Goal: Navigation & Orientation: Find specific page/section

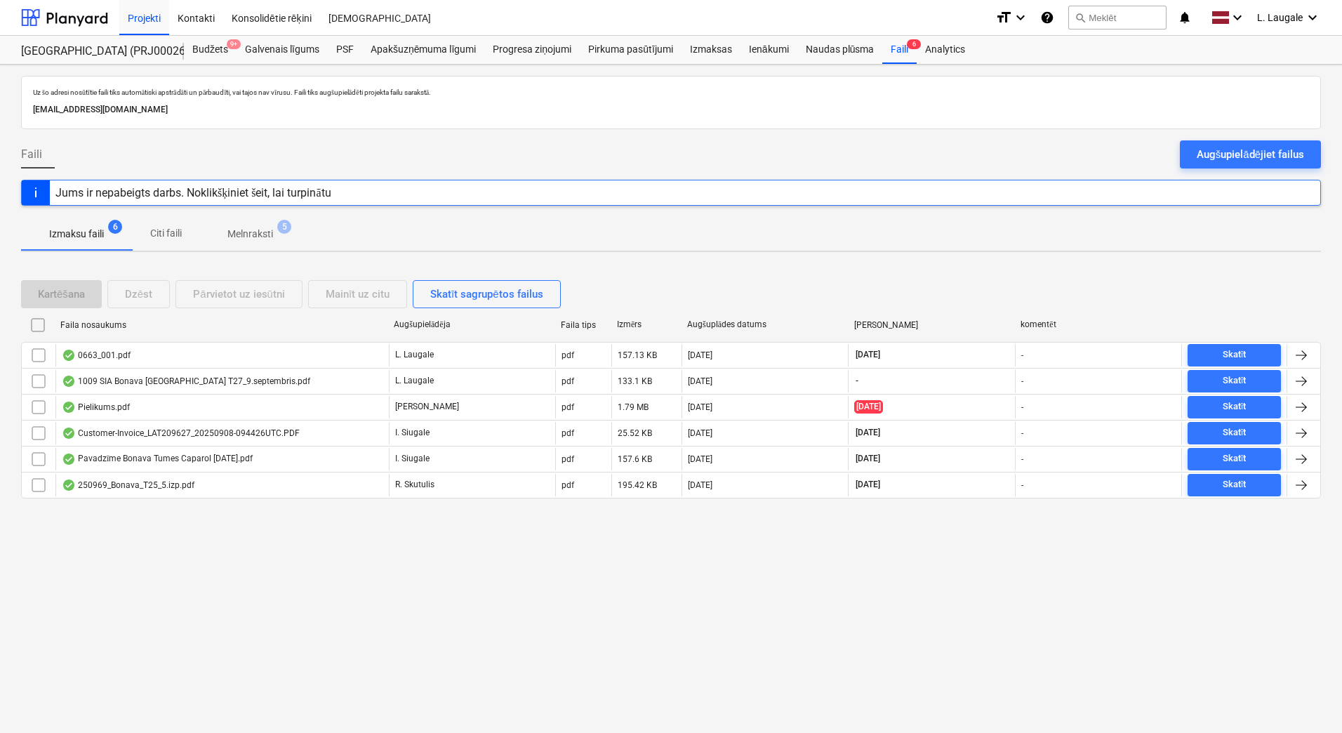
click at [278, 227] on span "5" at bounding box center [284, 227] width 14 height 14
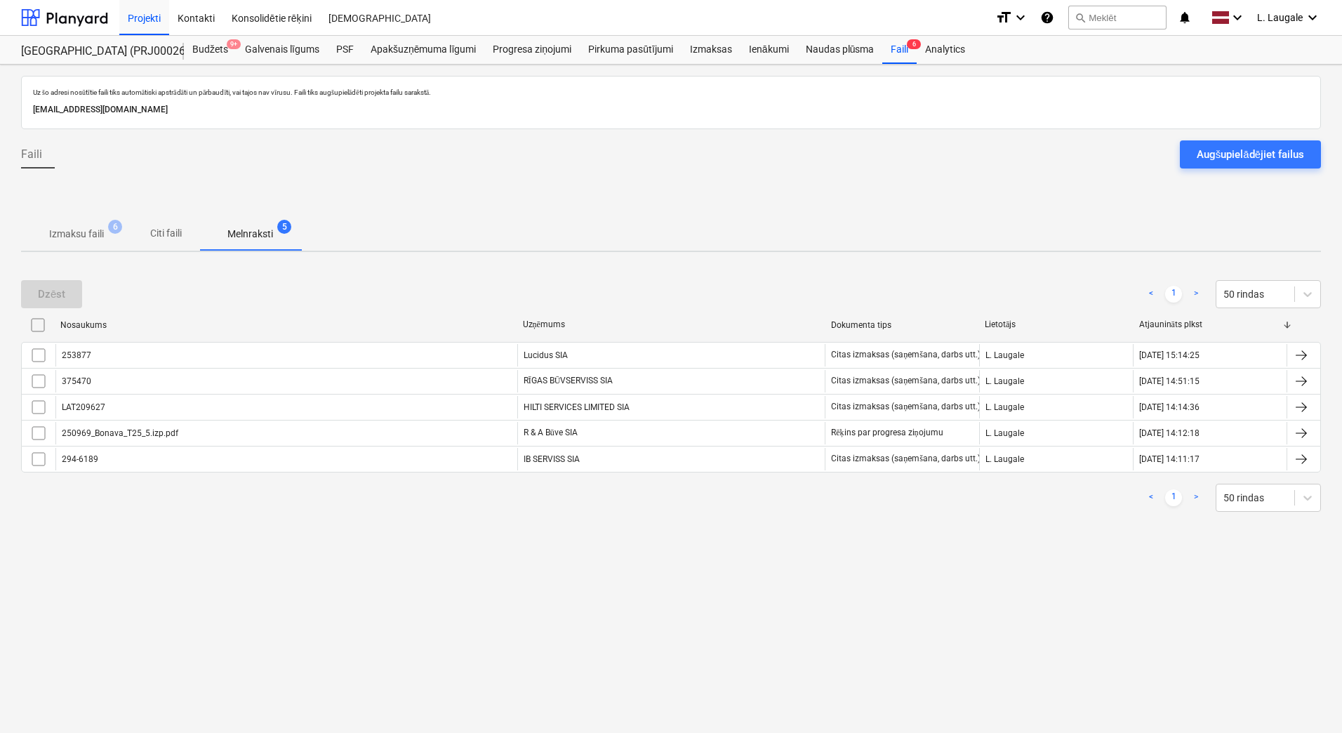
click at [51, 241] on p "Izmaksu faili" at bounding box center [76, 234] width 55 height 15
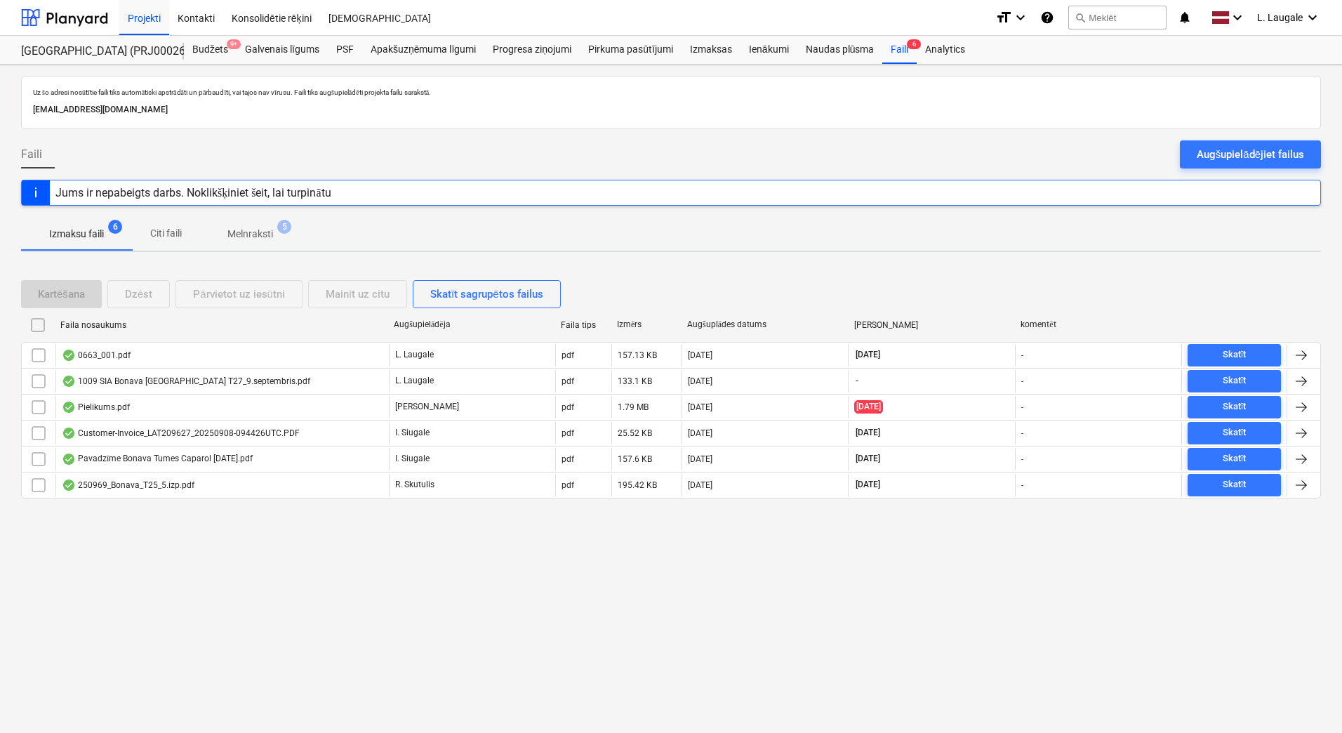
drag, startPoint x: 260, startPoint y: 230, endPoint x: 248, endPoint y: 228, distance: 12.1
click at [260, 231] on p "Melnraksti" at bounding box center [250, 234] width 46 height 15
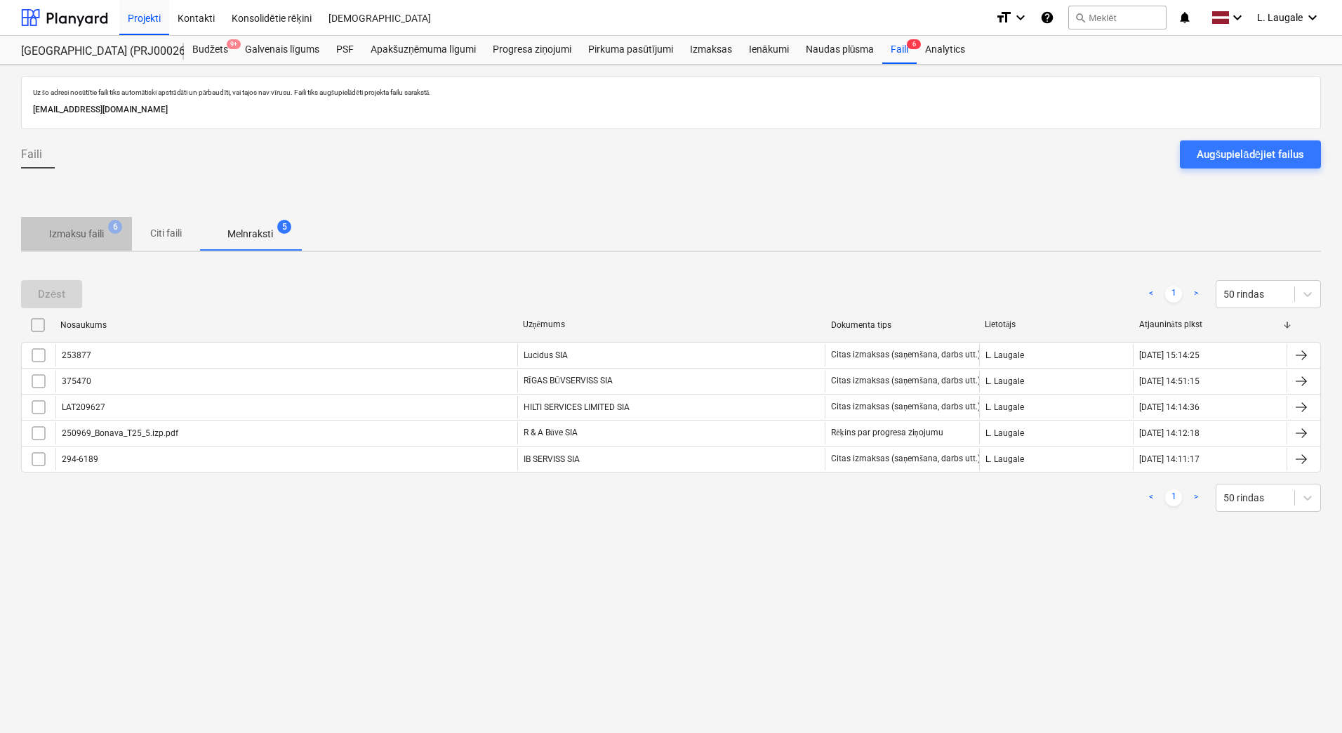
click at [103, 237] on p "Izmaksu faili" at bounding box center [76, 234] width 55 height 15
